Goal: Navigation & Orientation: Find specific page/section

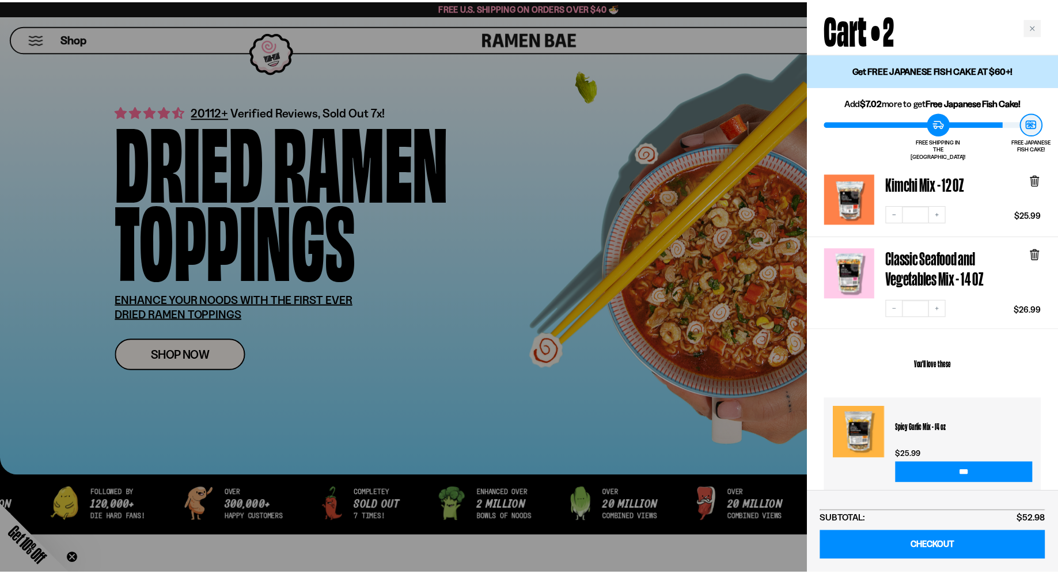
scroll to position [922, 0]
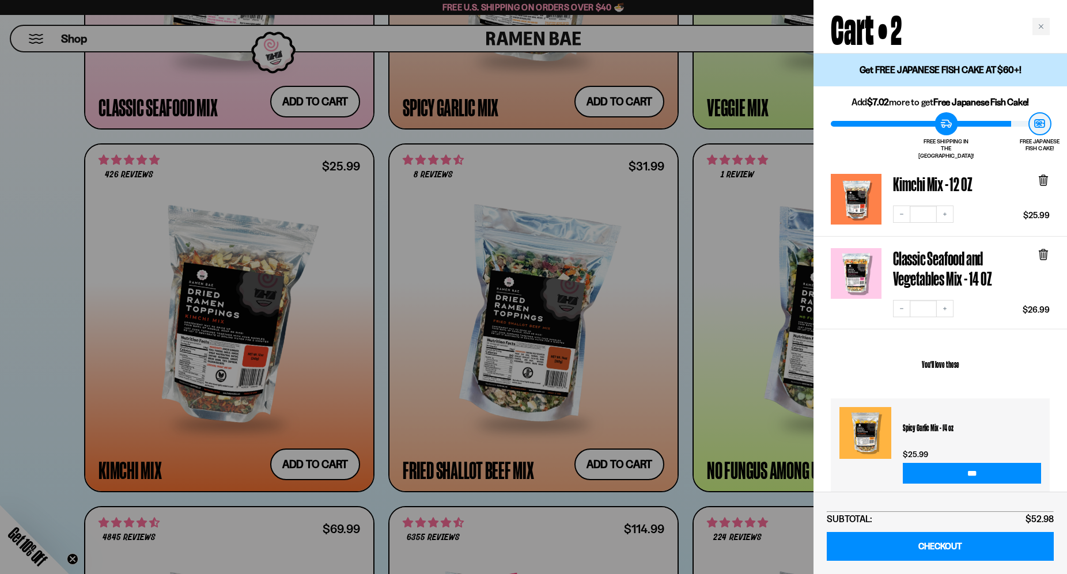
click at [499, 325] on div at bounding box center [533, 287] width 1067 height 574
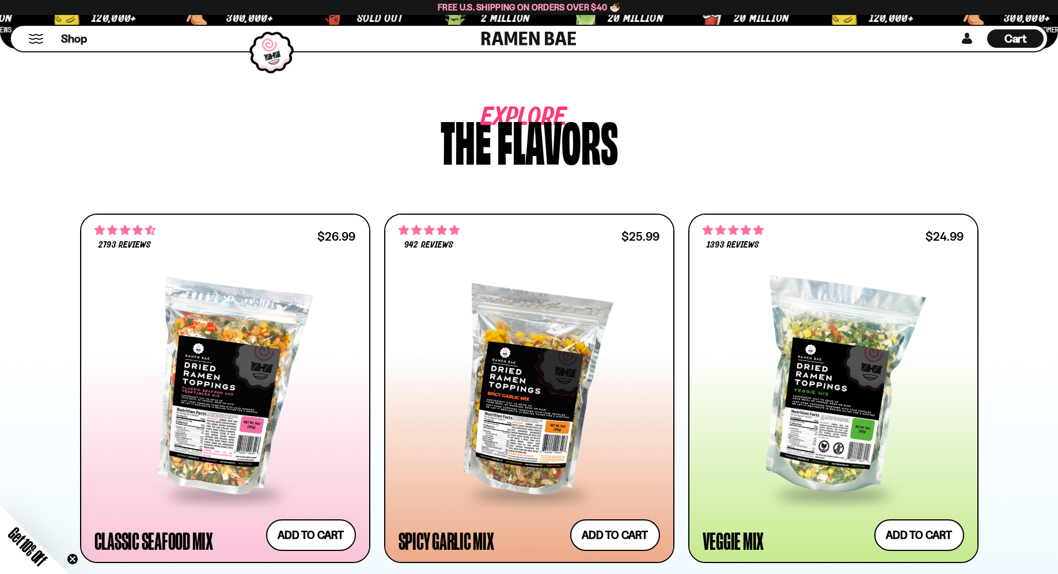
scroll to position [346, 0]
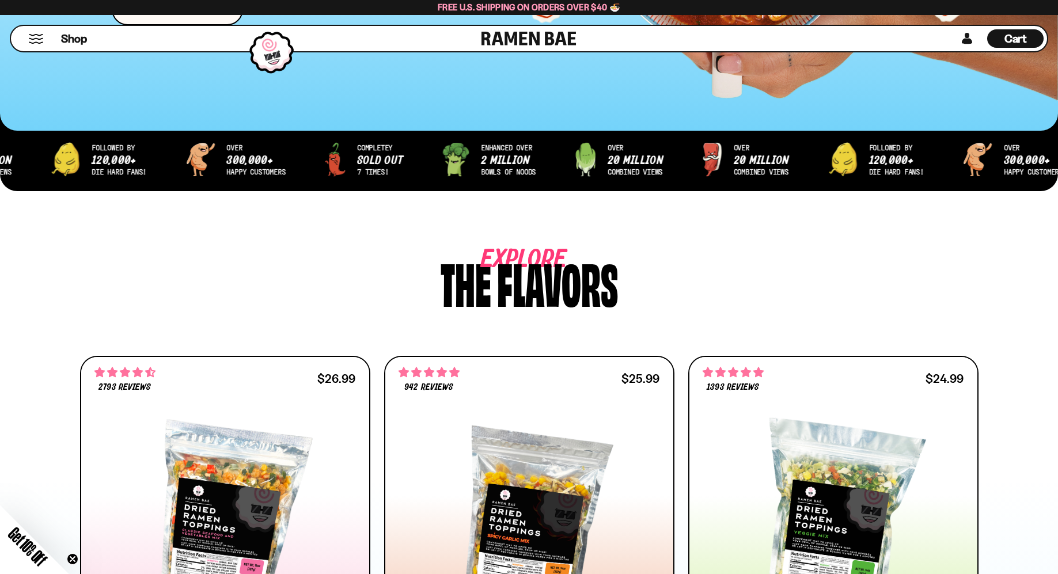
click at [1002, 37] on div "Cart D0381C2F-513E-4F90-8A41-6F0A75DCBAAA" at bounding box center [1015, 38] width 56 height 18
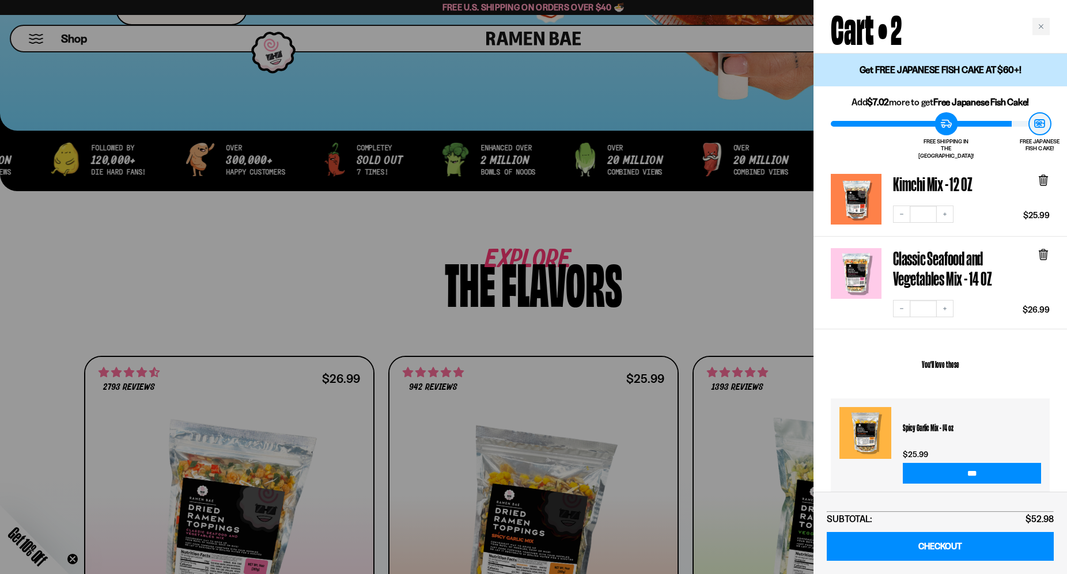
click at [708, 279] on div at bounding box center [533, 287] width 1067 height 574
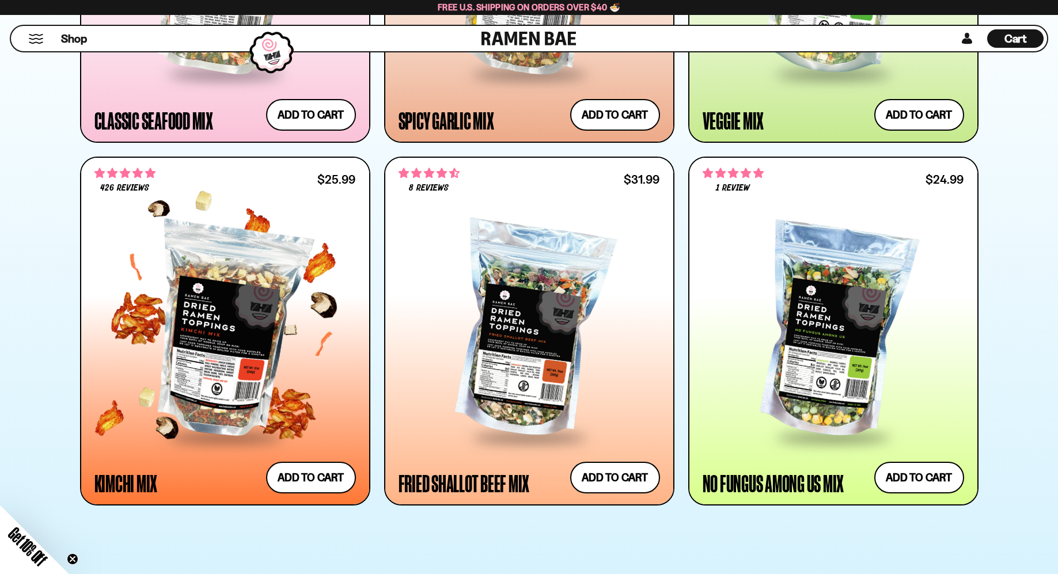
scroll to position [922, 0]
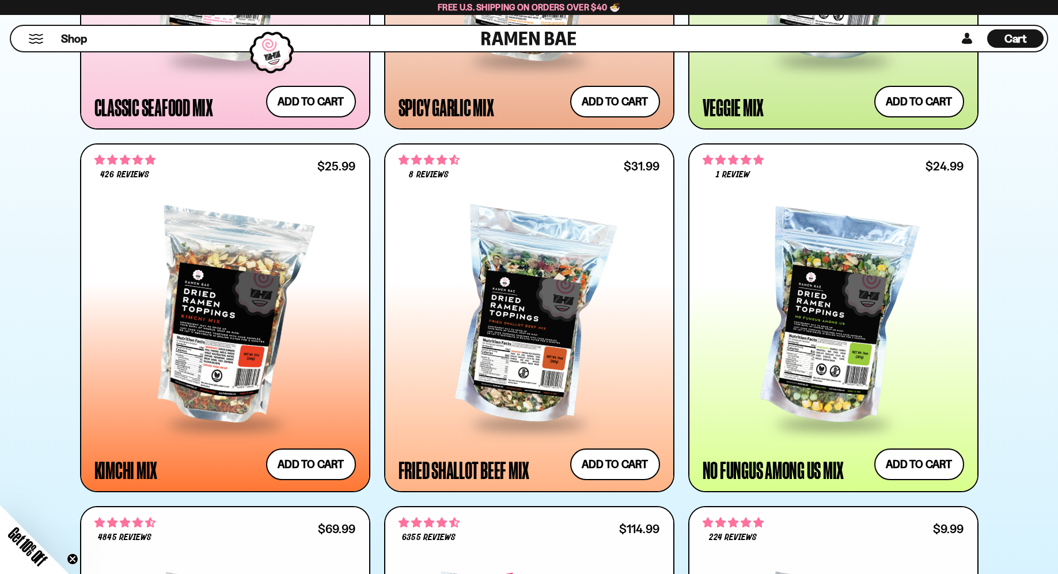
click at [38, 47] on div "Shop" at bounding box center [247, 38] width 467 height 25
click at [36, 37] on button "Mobile Menu Trigger" at bounding box center [36, 39] width 16 height 10
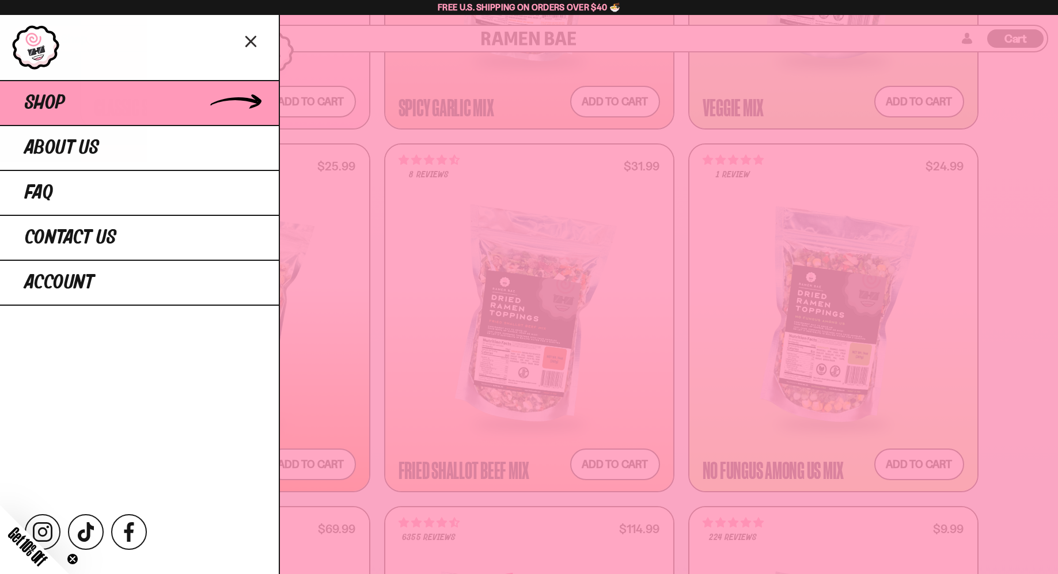
click at [123, 108] on link "Shop" at bounding box center [139, 102] width 279 height 45
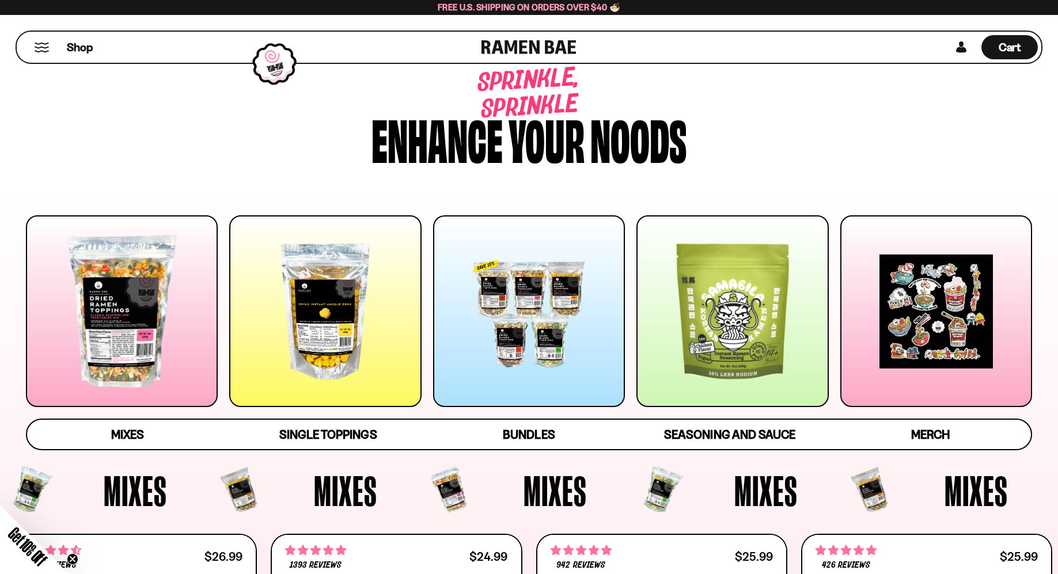
click at [754, 328] on div at bounding box center [732, 311] width 192 height 192
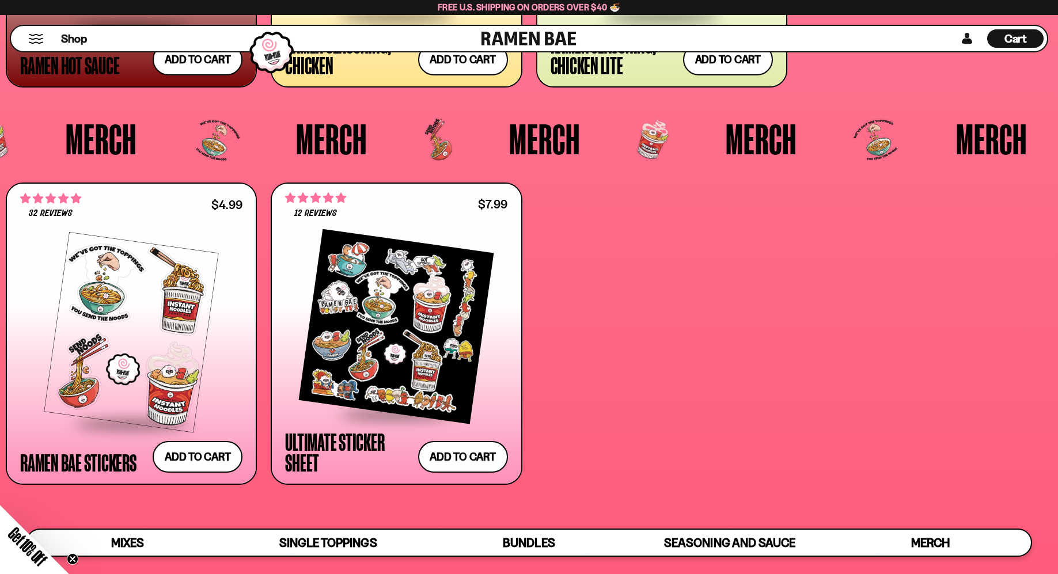
scroll to position [3527, 0]
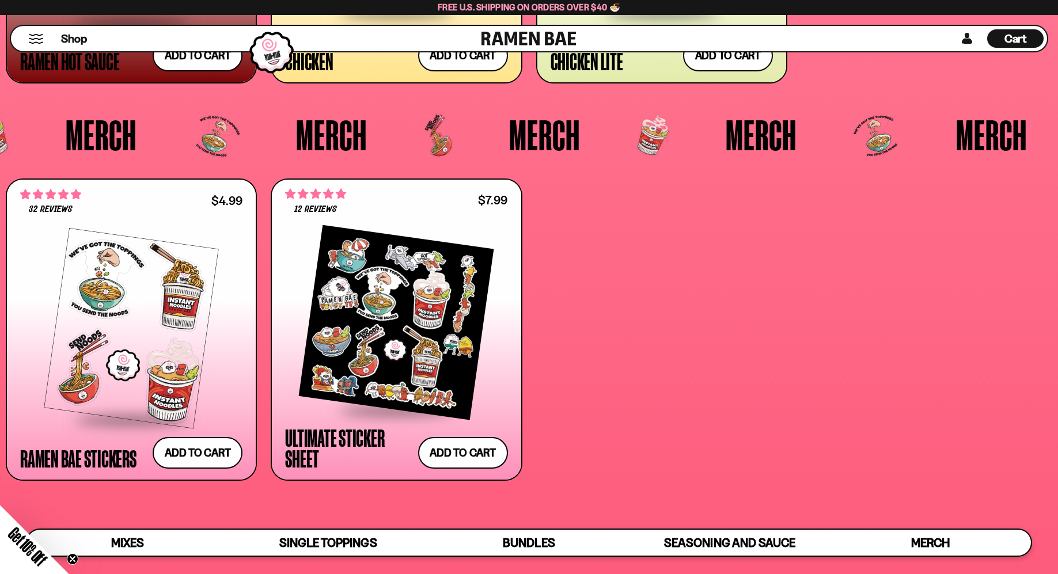
click at [19, 128] on div "Merch" at bounding box center [57, 136] width 216 height 58
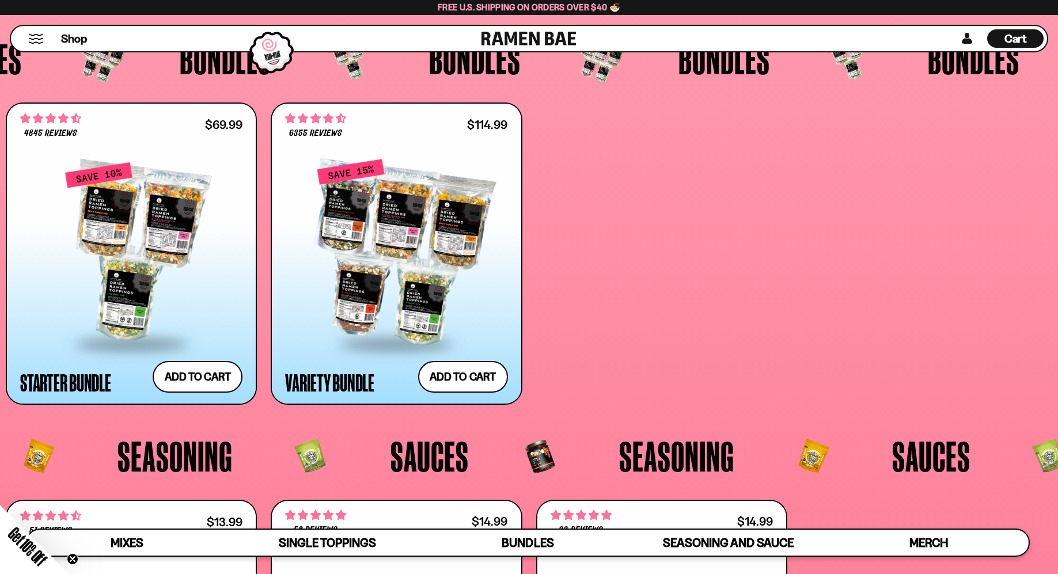
scroll to position [2596, 0]
